Goal: Information Seeking & Learning: Learn about a topic

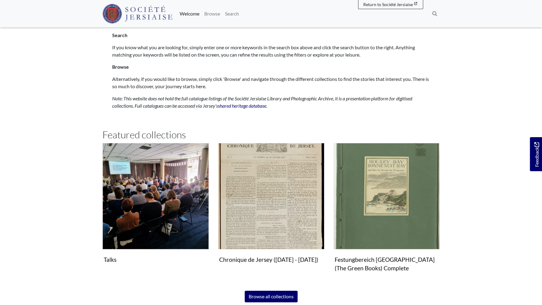
scroll to position [166, 0]
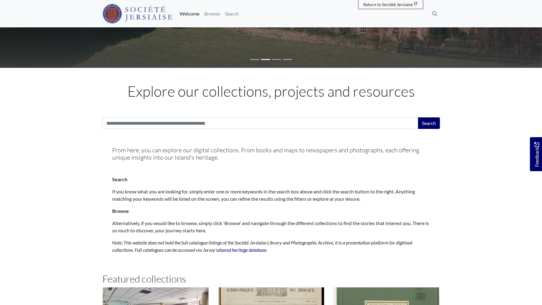
scroll to position [179, 0]
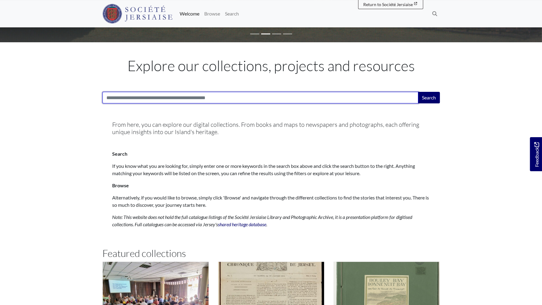
click at [157, 103] on input "Search:" at bounding box center [261, 98] width 316 height 12
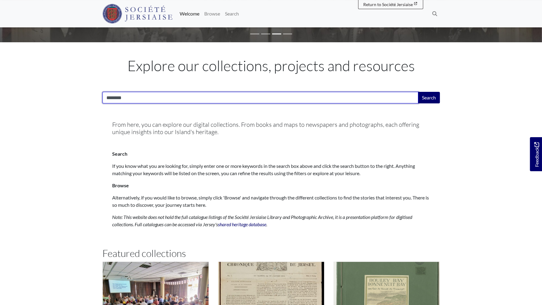
type input "********"
click at [418, 92] on button "Search" at bounding box center [429, 98] width 22 height 12
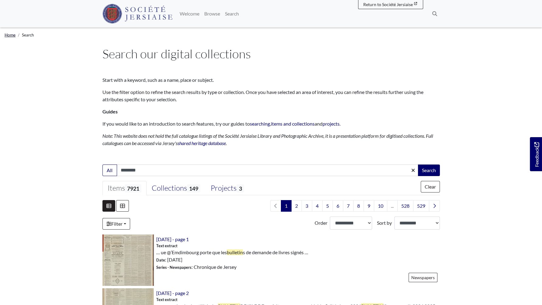
click at [11, 37] on link "Home" at bounding box center [10, 35] width 11 height 5
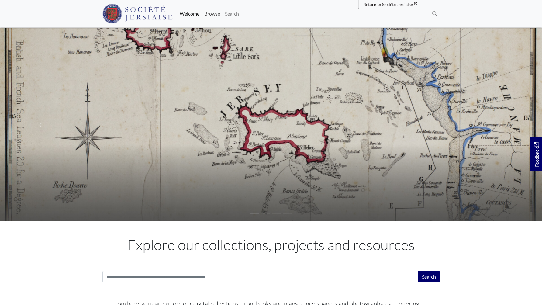
click at [220, 13] on link "Browse" at bounding box center [212, 14] width 21 height 12
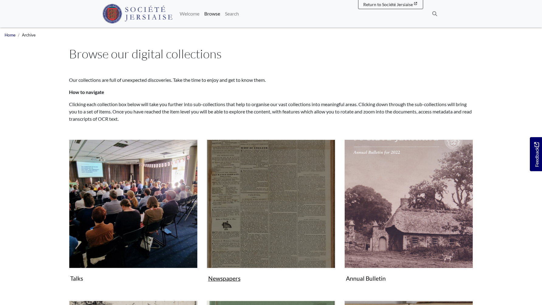
scroll to position [106, 0]
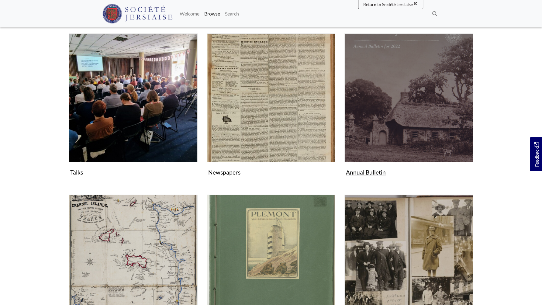
click at [381, 86] on img "Subcollection" at bounding box center [409, 97] width 129 height 129
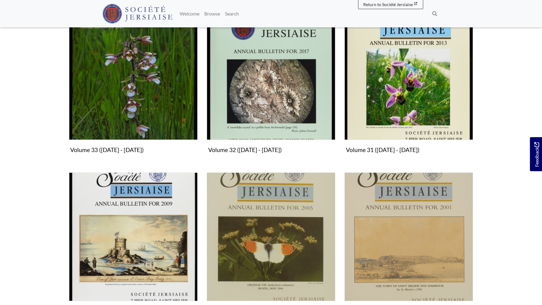
scroll to position [224, 0]
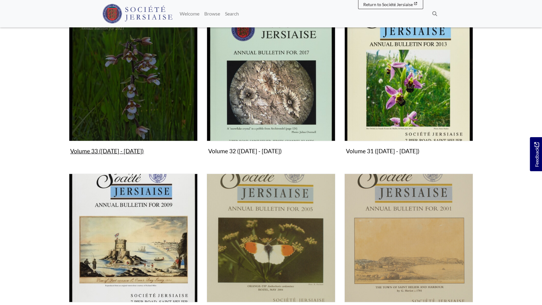
click at [116, 124] on img "Subcollection" at bounding box center [133, 76] width 129 height 129
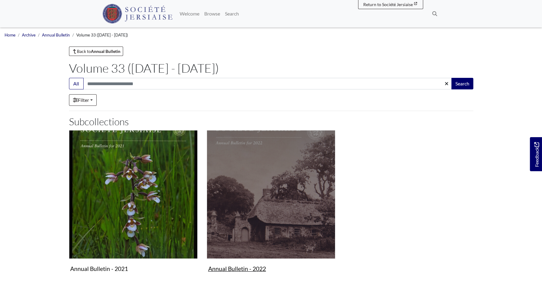
click at [263, 186] on img "Subcollection" at bounding box center [271, 194] width 129 height 129
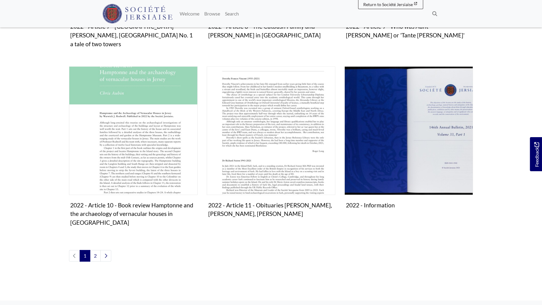
scroll to position [611, 0]
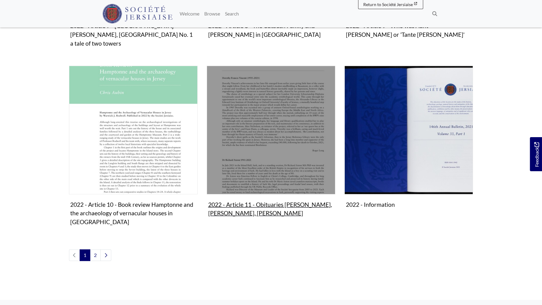
click at [274, 168] on img "Subcollection" at bounding box center [271, 130] width 129 height 129
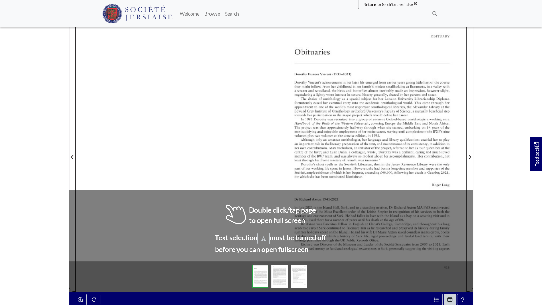
scroll to position [122, 0]
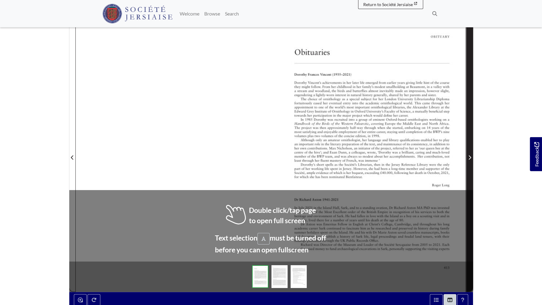
click at [469, 160] on icon "Next Page" at bounding box center [470, 157] width 3 height 5
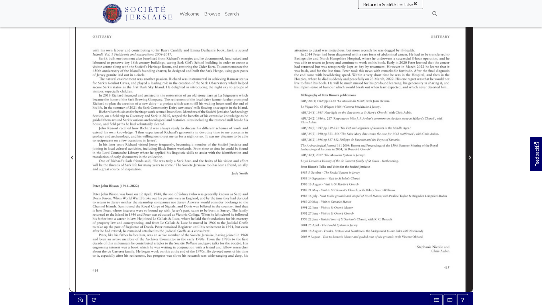
click at [469, 160] on icon "Next Page" at bounding box center [470, 157] width 3 height 5
click at [469, 160] on icon "Next Page" at bounding box center [470, 157] width 2 height 4
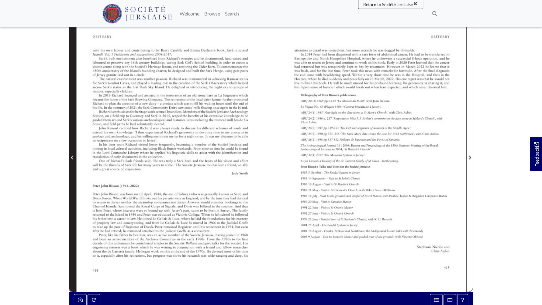
click at [72, 160] on icon "Previous Page" at bounding box center [72, 157] width 3 height 5
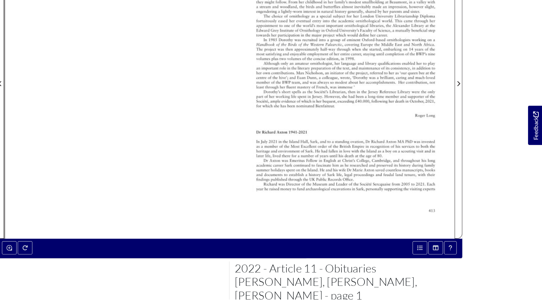
scroll to position [163, 0]
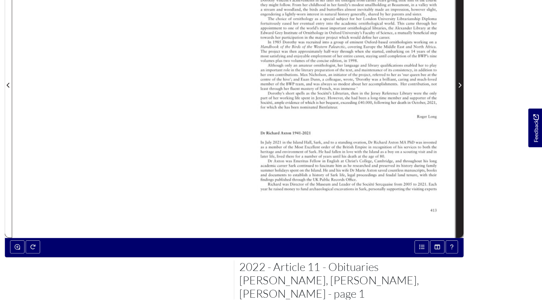
click at [468, 120] on span "Next Page" at bounding box center [470, 116] width 6 height 7
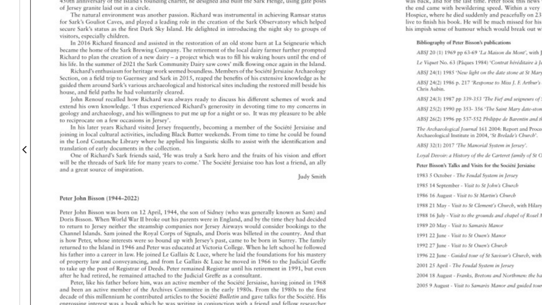
scroll to position [154, 0]
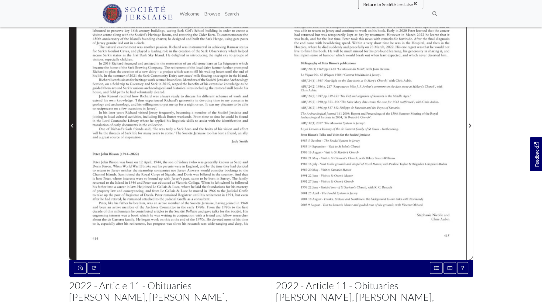
click at [73, 128] on icon "Previous Page" at bounding box center [72, 125] width 3 height 5
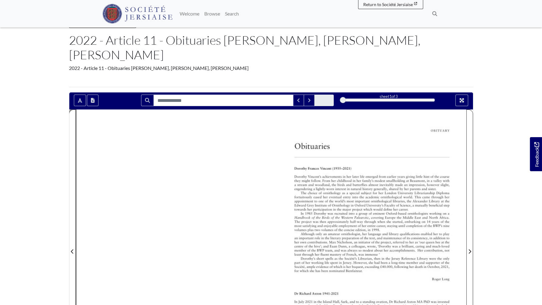
scroll to position [14, 0]
